Goal: Task Accomplishment & Management: Manage account settings

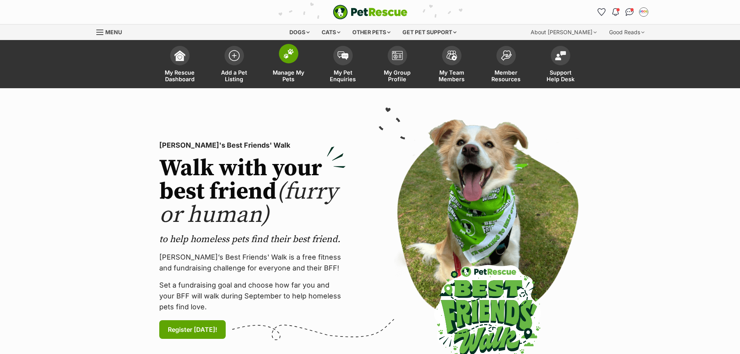
click at [298, 59] on link "Manage My Pets" at bounding box center [288, 65] width 54 height 46
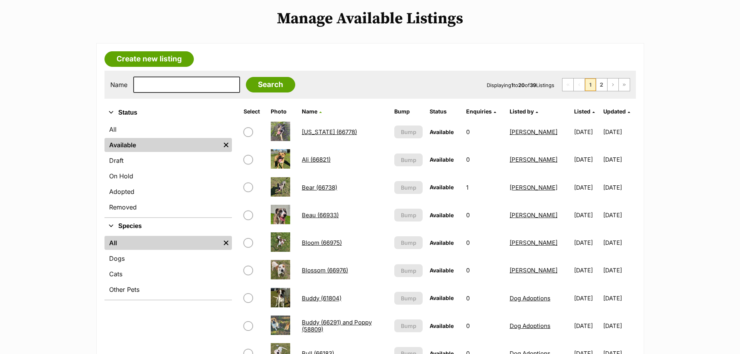
scroll to position [78, 0]
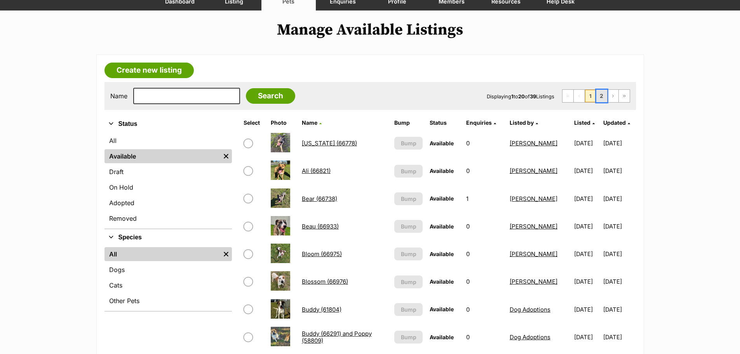
click at [599, 94] on link "2" at bounding box center [601, 96] width 11 height 12
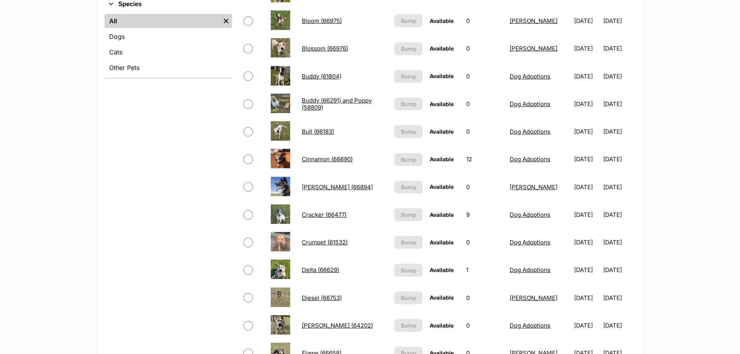
scroll to position [544, 0]
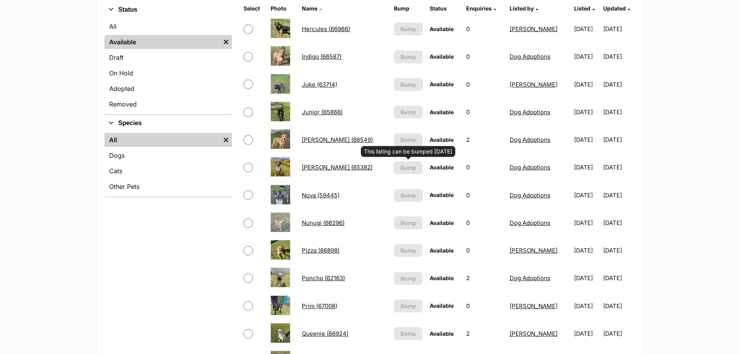
scroll to position [117, 0]
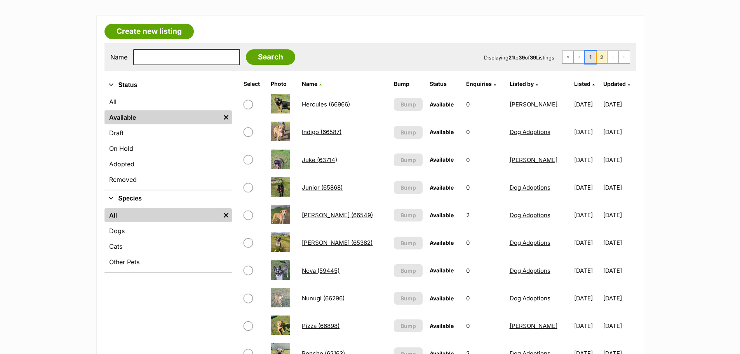
click at [589, 57] on link "1" at bounding box center [590, 57] width 11 height 12
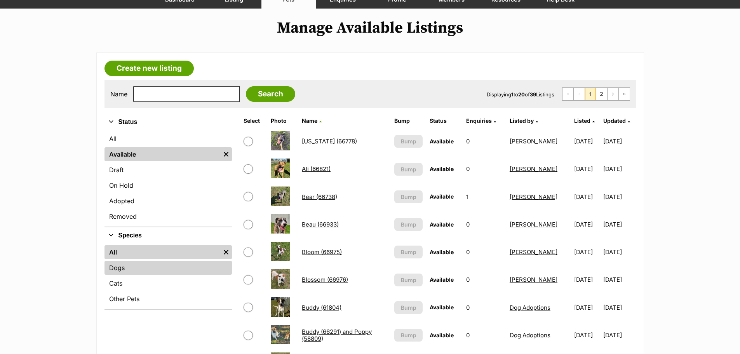
scroll to position [78, 0]
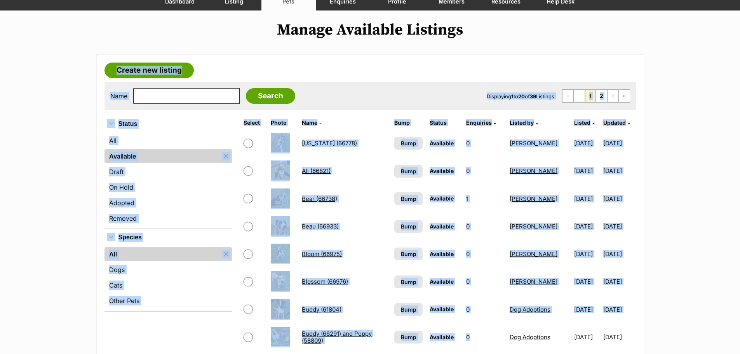
drag, startPoint x: 64, startPoint y: 48, endPoint x: 463, endPoint y: 323, distance: 484.4
drag, startPoint x: 225, startPoint y: 335, endPoint x: 231, endPoint y: 334, distance: 6.8
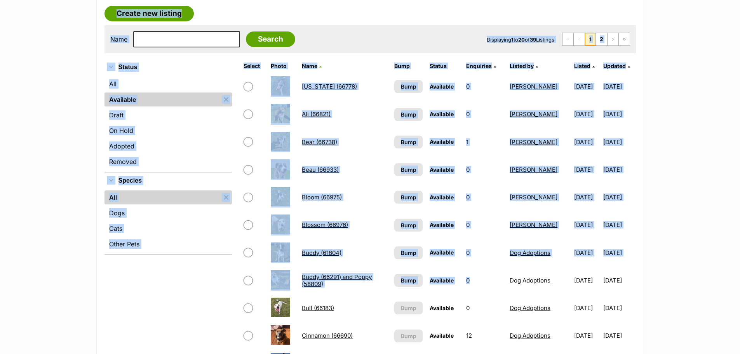
scroll to position [155, 0]
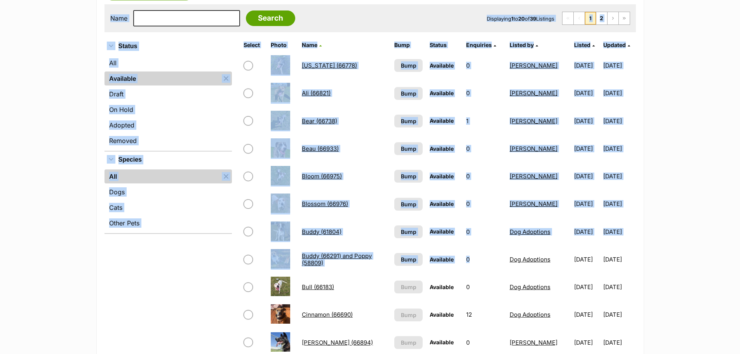
click at [200, 291] on div "Refine your search Status All Available Remove filter Draft On Hold Adopted Rem…" at bounding box center [167, 358] width 127 height 640
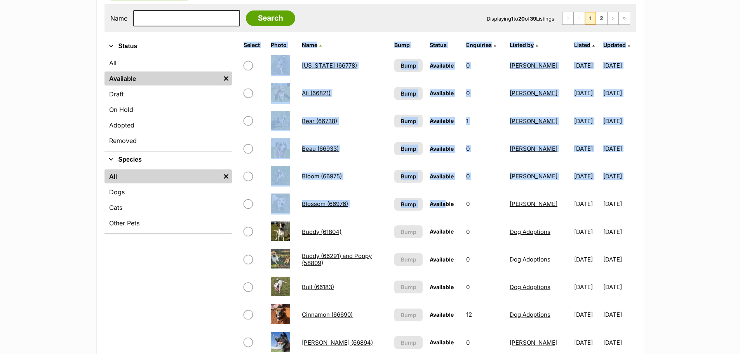
drag, startPoint x: 672, startPoint y: 287, endPoint x: 427, endPoint y: 185, distance: 264.9
click at [433, 191] on main "Manage Available Listings Create new listing Name Search Displaying 1 to 20 of …" at bounding box center [370, 330] width 740 height 774
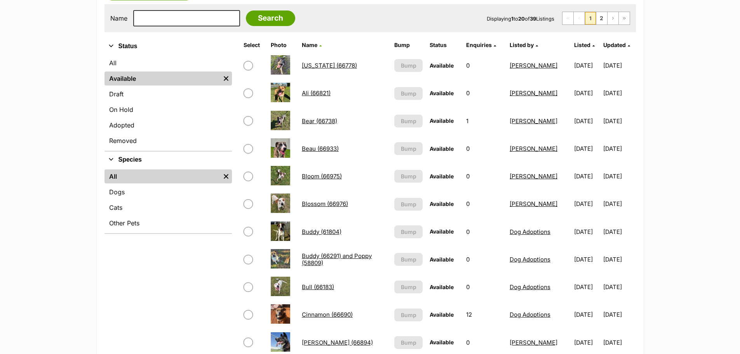
drag, startPoint x: 237, startPoint y: 47, endPoint x: 696, endPoint y: 244, distance: 499.0
click at [696, 244] on main "Manage Available Listings Create new listing Name Search Displaying 1 to 20 of …" at bounding box center [370, 330] width 740 height 774
click at [727, 247] on main "Manage Available Listings Create new listing Name Search Displaying 1 to 20 of …" at bounding box center [370, 330] width 740 height 774
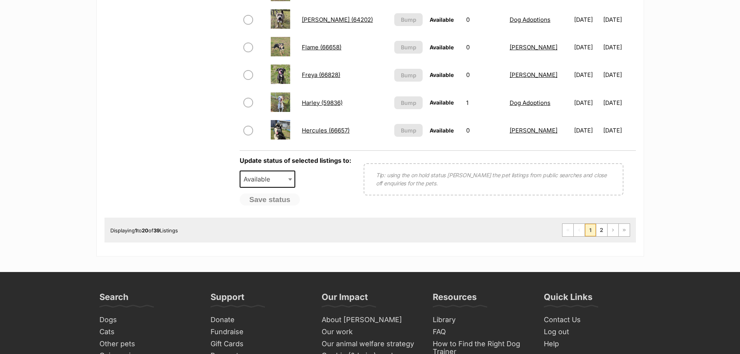
scroll to position [544, 0]
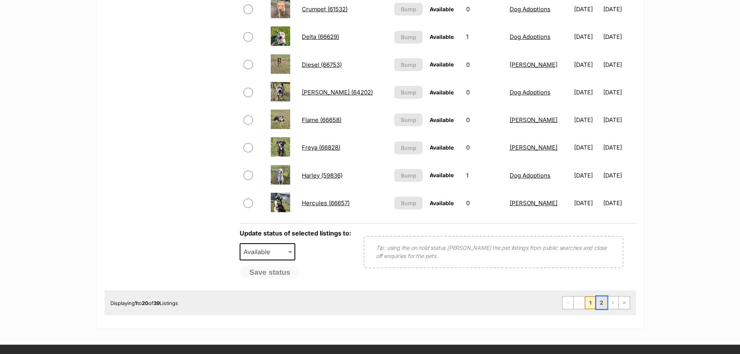
click at [604, 306] on link "2" at bounding box center [601, 302] width 11 height 12
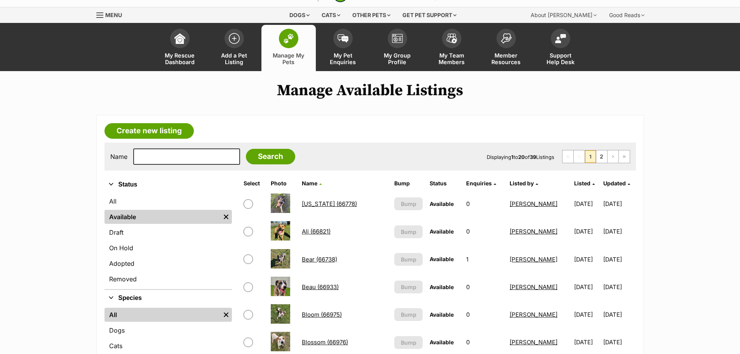
scroll to position [0, 0]
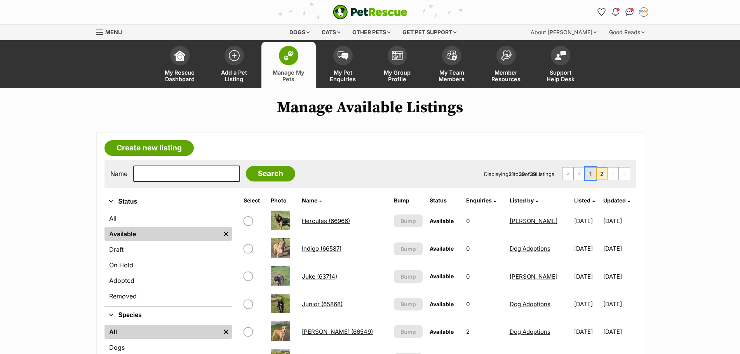
click at [593, 174] on link "1" at bounding box center [590, 173] width 11 height 12
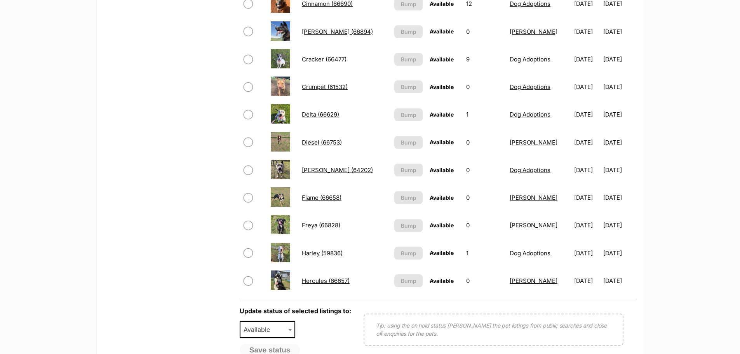
scroll to position [544, 0]
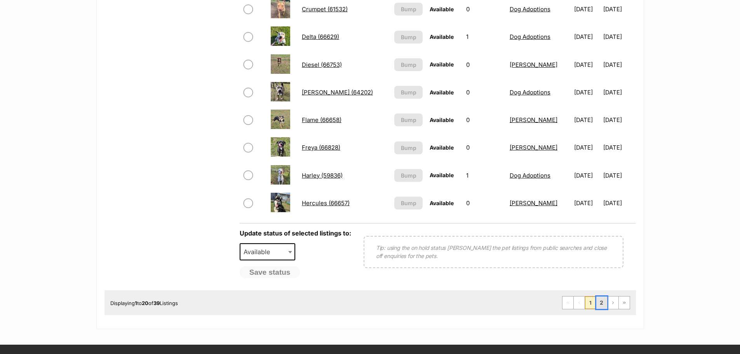
click at [605, 304] on link "2" at bounding box center [601, 302] width 11 height 12
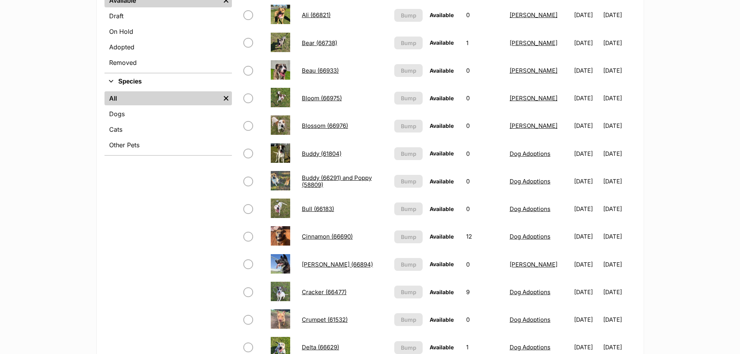
scroll to position [233, 0]
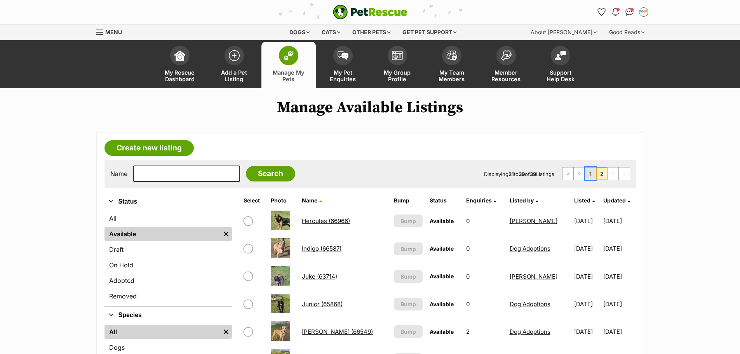
click at [589, 177] on link "1" at bounding box center [590, 173] width 11 height 12
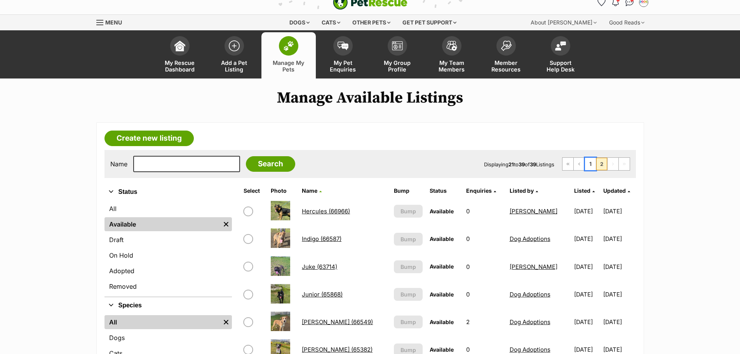
scroll to position [42, 0]
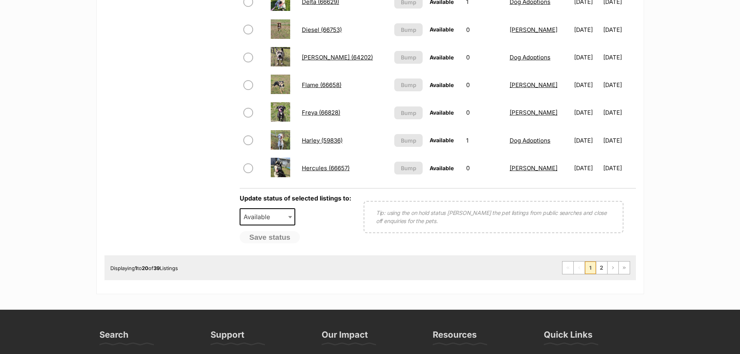
scroll to position [583, 0]
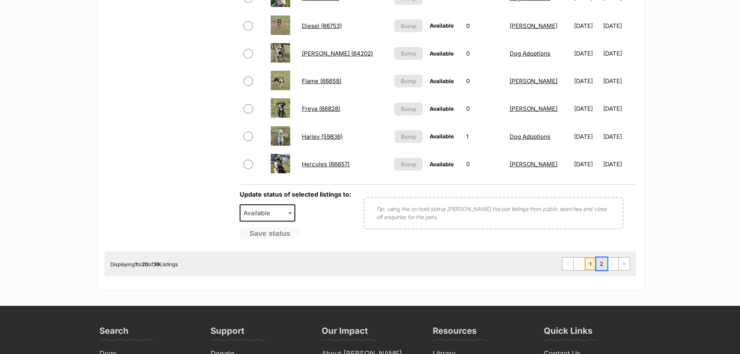
click at [599, 265] on link "2" at bounding box center [601, 263] width 11 height 12
